Goal: Task Accomplishment & Management: Complete application form

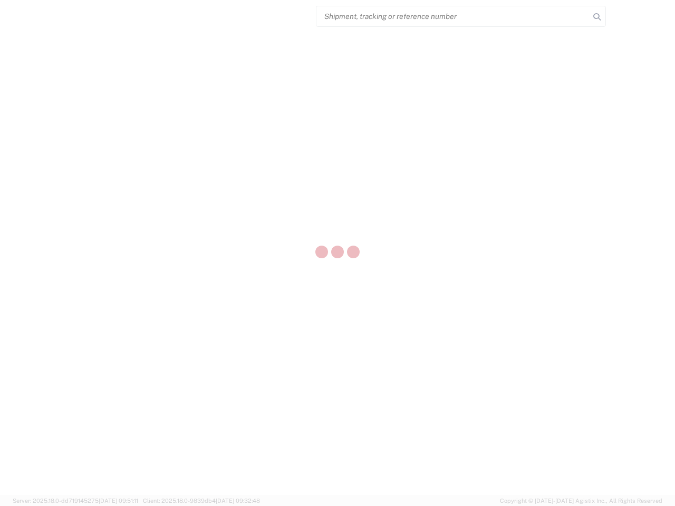
select select "US"
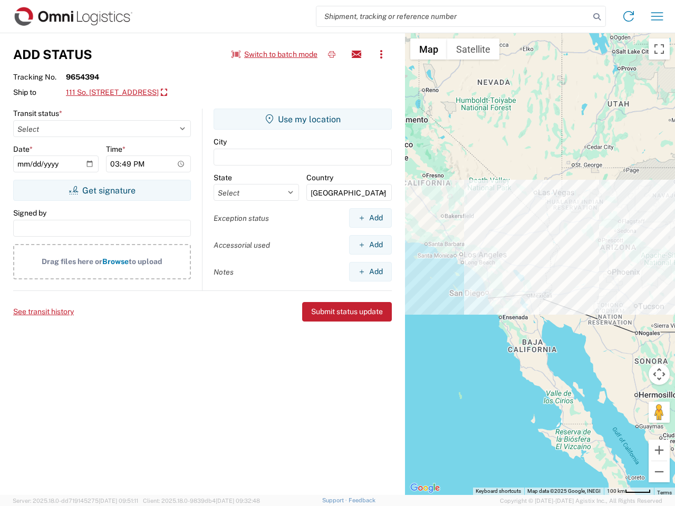
click at [453, 16] on input "search" at bounding box center [453, 16] width 273 height 20
click at [597, 17] on icon at bounding box center [597, 16] width 15 height 15
click at [629, 16] on icon at bounding box center [628, 16] width 17 height 17
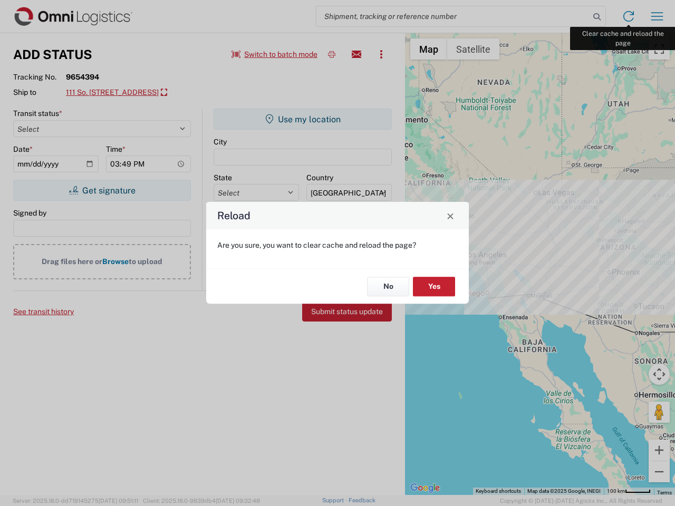
click at [657, 16] on div "Reload Are you sure, you want to clear cache and reload the page? No Yes" at bounding box center [337, 253] width 675 height 506
click at [275, 54] on div "Reload Are you sure, you want to clear cache and reload the page? No Yes" at bounding box center [337, 253] width 675 height 506
click at [332, 54] on div "Reload Are you sure, you want to clear cache and reload the page? No Yes" at bounding box center [337, 253] width 675 height 506
click at [357, 54] on div "Reload Are you sure, you want to clear cache and reload the page? No Yes" at bounding box center [337, 253] width 675 height 506
click at [381, 54] on div "Reload Are you sure, you want to clear cache and reload the page? No Yes" at bounding box center [337, 253] width 675 height 506
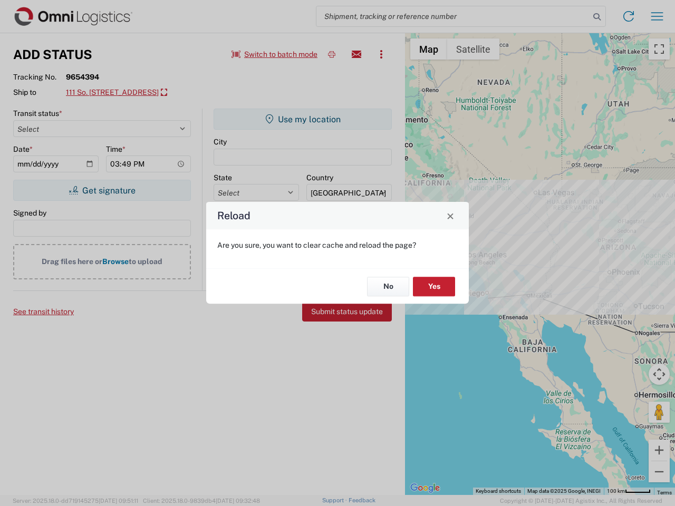
click at [135, 93] on div "Reload Are you sure, you want to clear cache and reload the page? No Yes" at bounding box center [337, 253] width 675 height 506
click at [102, 190] on div "Reload Are you sure, you want to clear cache and reload the page? No Yes" at bounding box center [337, 253] width 675 height 506
